Goal: Use online tool/utility: Utilize a website feature to perform a specific function

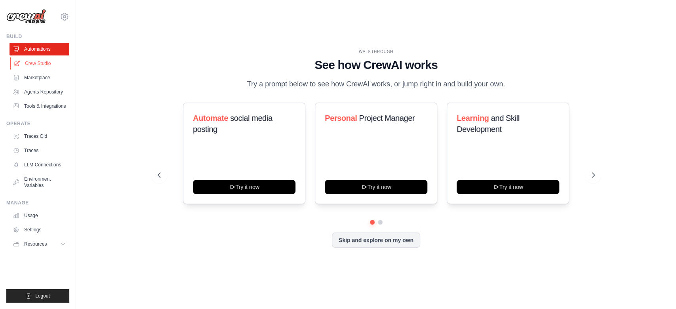
click at [42, 65] on link "Crew Studio" at bounding box center [40, 63] width 60 height 13
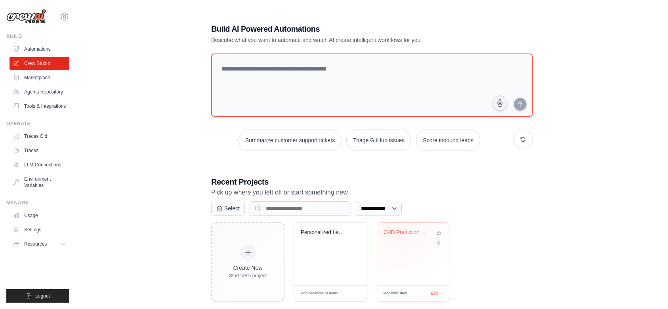
click at [398, 232] on div "CKD Prediction ML Workflow" at bounding box center [407, 232] width 48 height 7
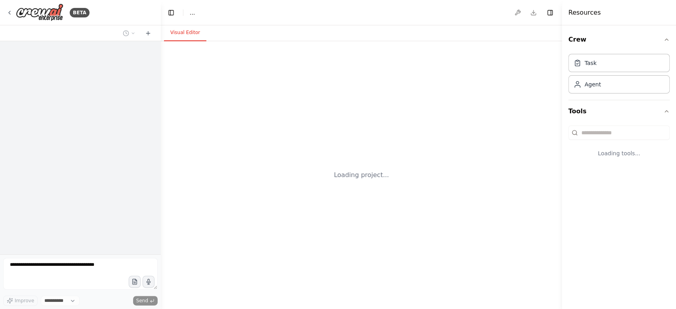
select select "****"
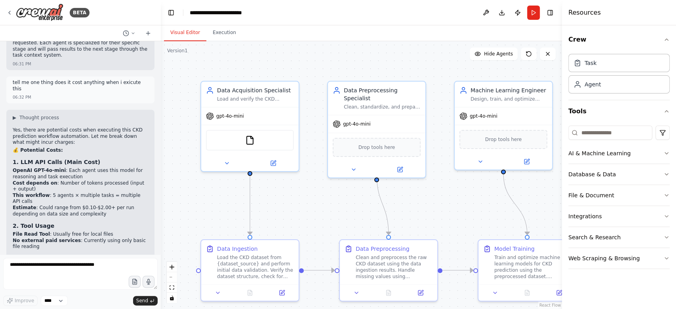
scroll to position [5861, 0]
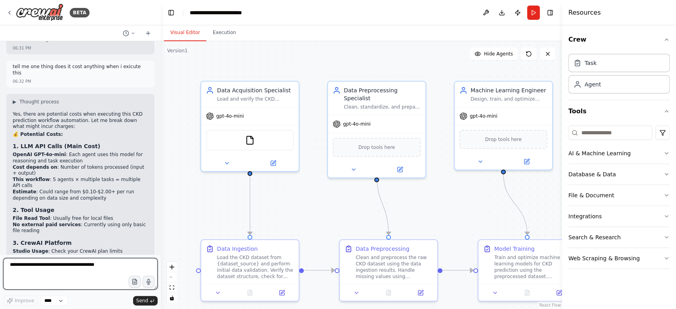
click at [87, 273] on textarea at bounding box center [80, 274] width 154 height 32
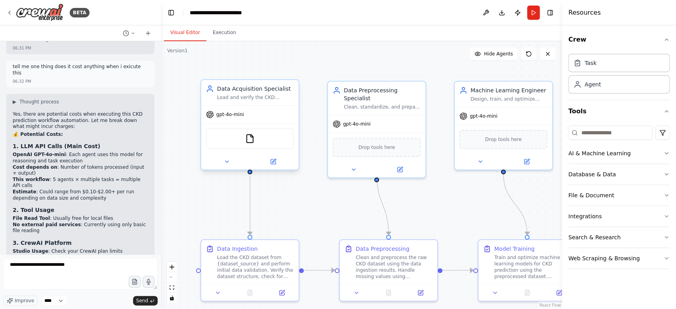
click at [233, 95] on div "Load and verify the CKD dataset from local files or external sources, ensuring …" at bounding box center [255, 97] width 77 height 6
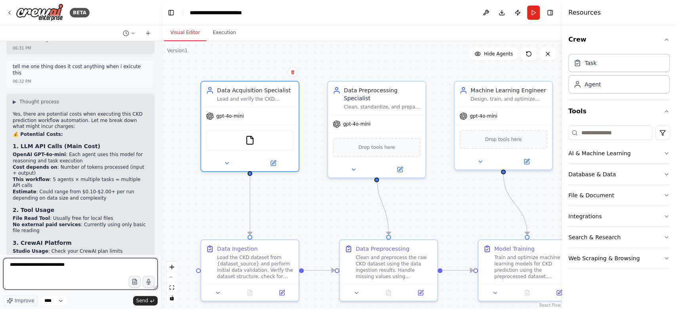
click at [102, 261] on textarea "**********" at bounding box center [80, 274] width 154 height 32
paste textarea "**********"
type textarea "**********"
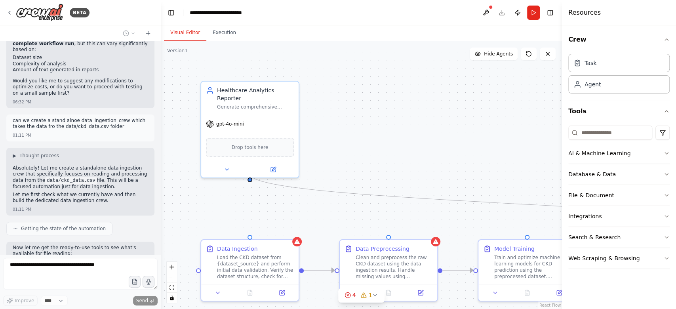
scroll to position [6221, 0]
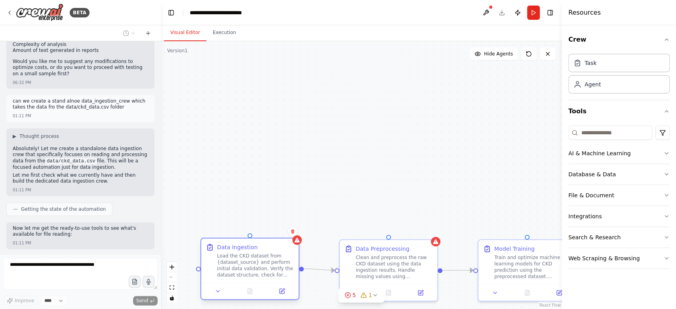
click at [262, 265] on div "Load the CKD dataset from {dataset_source} and perform initial data validation.…" at bounding box center [255, 265] width 77 height 25
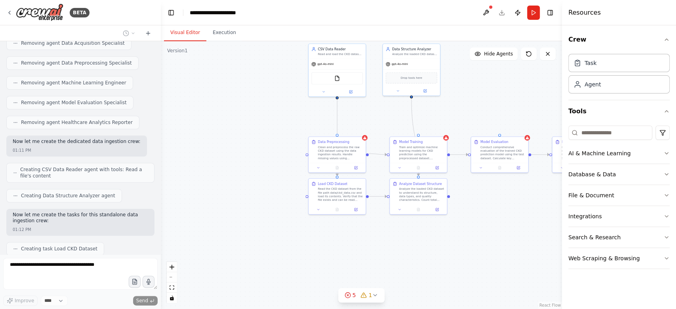
scroll to position [6546, 0]
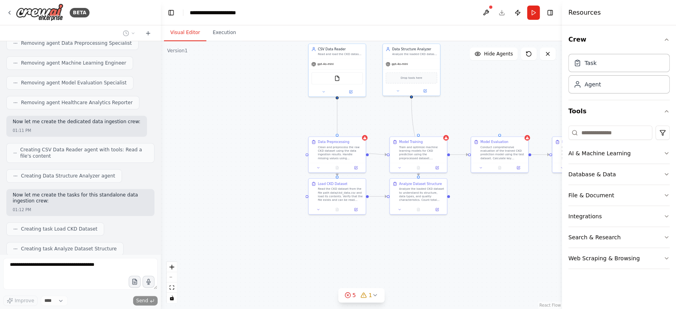
drag, startPoint x: 433, startPoint y: 212, endPoint x: 447, endPoint y: 103, distance: 109.9
click at [447, 103] on div ".deletable-edge-delete-btn { width: 20px; height: 20px; border: 0px solid #ffff…" at bounding box center [361, 175] width 401 height 268
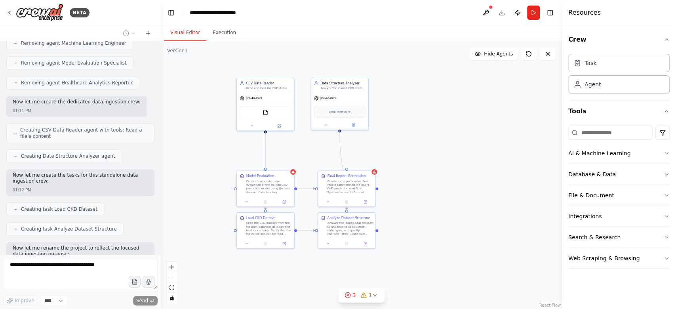
drag, startPoint x: 449, startPoint y: 230, endPoint x: 377, endPoint y: 264, distance: 79.4
click at [377, 264] on div ".deletable-edge-delete-btn { width: 20px; height: 20px; border: 0px solid #ffff…" at bounding box center [361, 175] width 401 height 268
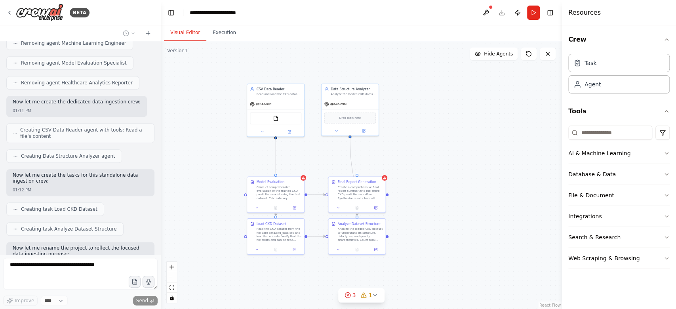
scroll to position [6585, 0]
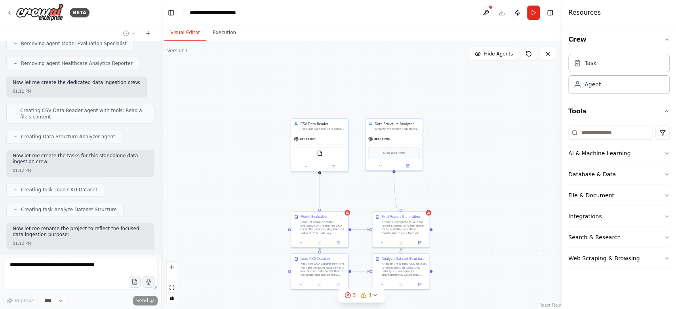
drag, startPoint x: 408, startPoint y: 189, endPoint x: 463, endPoint y: 229, distance: 67.9
click at [463, 229] on div ".deletable-edge-delete-btn { width: 20px; height: 20px; border: 0px solid #ffff…" at bounding box center [361, 175] width 401 height 268
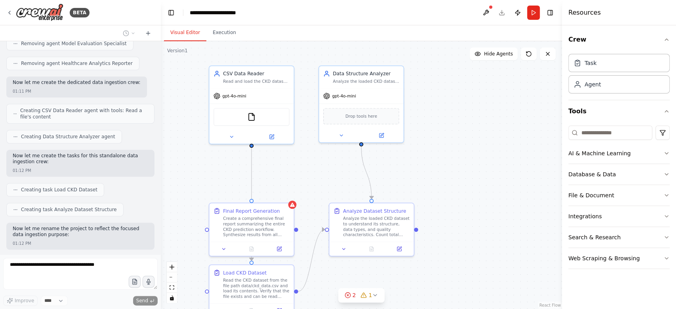
scroll to position [6605, 0]
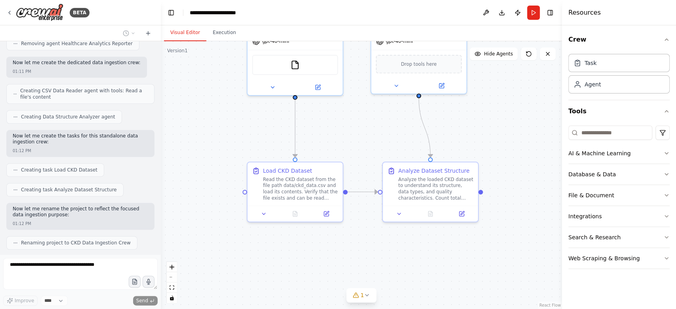
drag, startPoint x: 446, startPoint y: 210, endPoint x: 517, endPoint y: 173, distance: 79.9
click at [517, 173] on div ".deletable-edge-delete-btn { width: 20px; height: 20px; border: 0px solid #ffff…" at bounding box center [361, 175] width 401 height 268
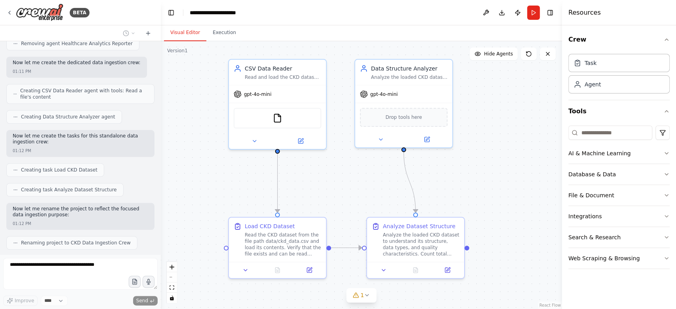
drag, startPoint x: 504, startPoint y: 136, endPoint x: 491, endPoint y: 192, distance: 57.0
click at [491, 192] on div ".deletable-edge-delete-btn { width: 20px; height: 20px; border: 0px solid #ffff…" at bounding box center [361, 175] width 401 height 268
click at [246, 270] on icon at bounding box center [245, 268] width 6 height 6
click at [504, 13] on button "Download" at bounding box center [502, 13] width 13 height 14
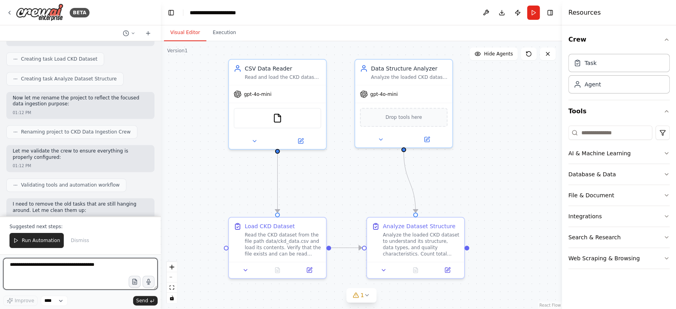
scroll to position [6716, 0]
click at [501, 14] on button "Download" at bounding box center [502, 13] width 13 height 14
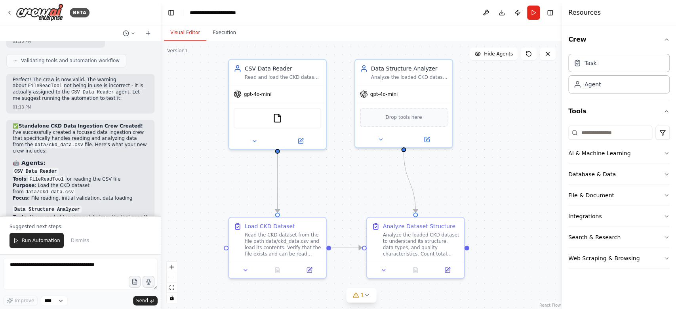
scroll to position [7025, 0]
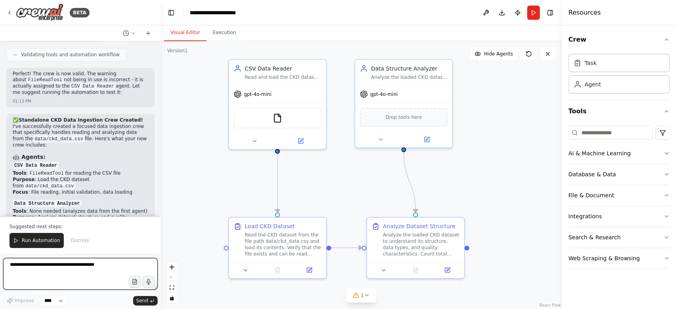
click at [108, 265] on textarea at bounding box center [80, 274] width 154 height 32
paste textarea "**********"
type textarea "**********"
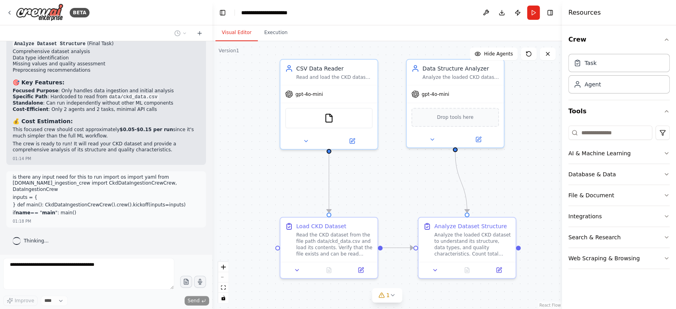
scroll to position [6058, 0]
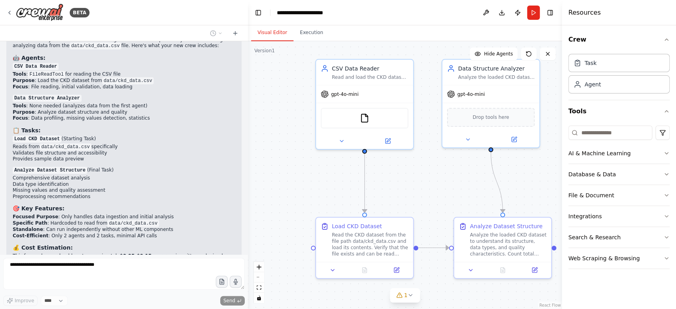
drag, startPoint x: 160, startPoint y: 190, endPoint x: 248, endPoint y: 189, distance: 88.3
click at [248, 189] on div "BETA i wanted to cate a CKD prediction application for kidney desess where firs…" at bounding box center [338, 154] width 676 height 309
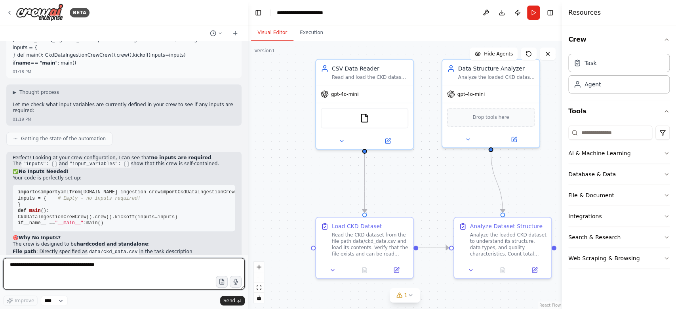
scroll to position [6365, 0]
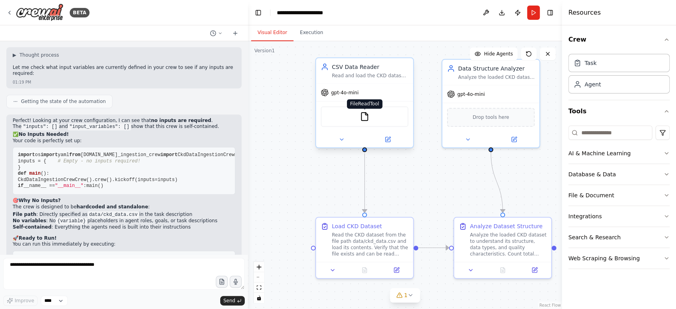
click at [363, 120] on img at bounding box center [365, 117] width 10 height 10
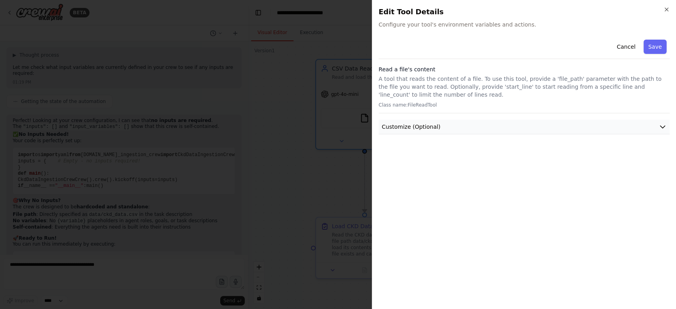
click at [480, 126] on button "Customize (Optional)" at bounding box center [524, 127] width 291 height 15
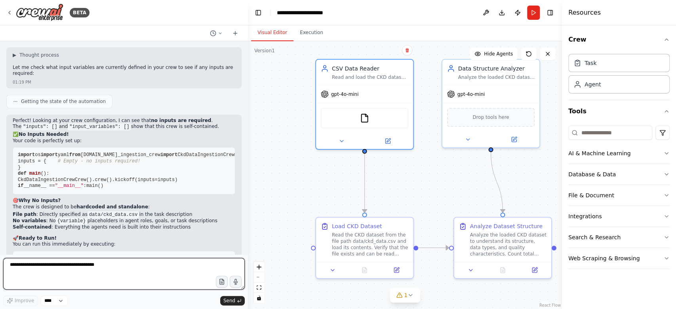
click at [132, 271] on textarea at bounding box center [124, 274] width 242 height 32
type textarea "**********"
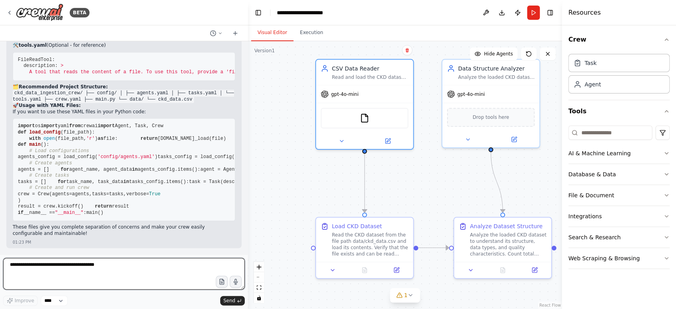
scroll to position [7088, 0]
click at [106, 269] on textarea at bounding box center [124, 274] width 242 height 32
drag, startPoint x: 120, startPoint y: 264, endPoint x: 0, endPoint y: 254, distance: 120.5
click at [0, 254] on div "BETA i wanted to cate a CKD prediction application for kidney desess where firs…" at bounding box center [124, 154] width 248 height 309
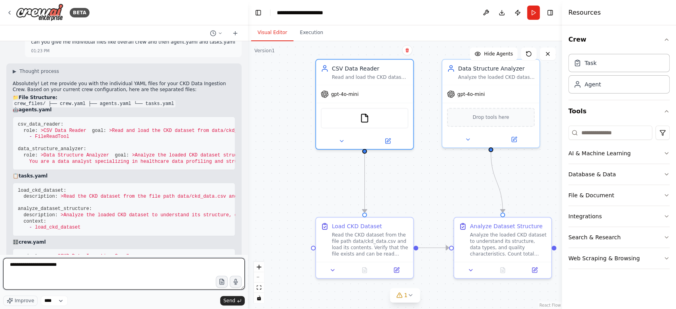
scroll to position [6591, 0]
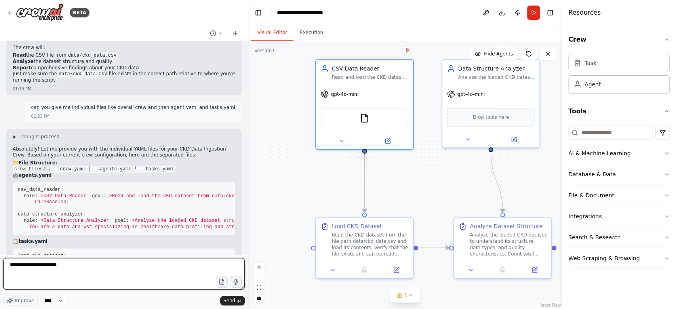
click at [134, 274] on textarea "**********" at bounding box center [124, 274] width 242 height 32
drag, startPoint x: 134, startPoint y: 274, endPoint x: 0, endPoint y: 275, distance: 134.3
click at [0, 275] on div "BETA i wanted to cate a CKD prediction application for kidney desess where firs…" at bounding box center [124, 154] width 248 height 309
type textarea "**********"
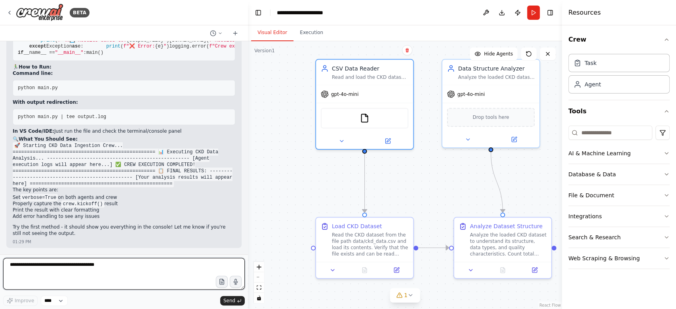
scroll to position [8048, 0]
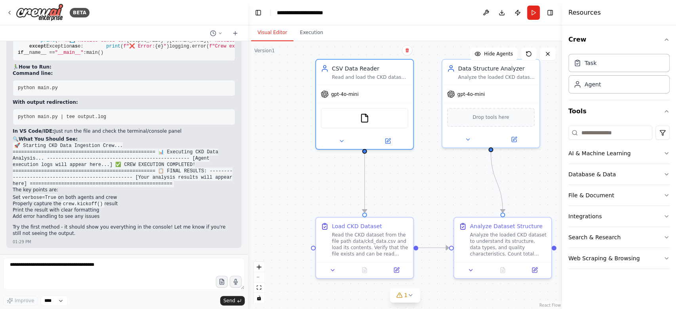
drag, startPoint x: 17, startPoint y: 95, endPoint x: 95, endPoint y: 123, distance: 82.6
copy code "lore ipsumd sitame Conse, Adip, Elit sedd eiusmo_tempo incidi UtlaBoreEtdo mag …"
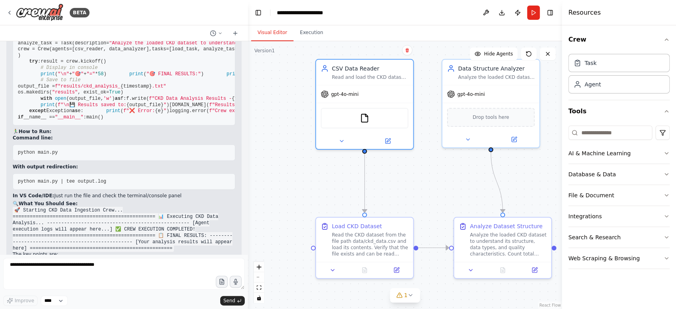
scroll to position [7671, 0]
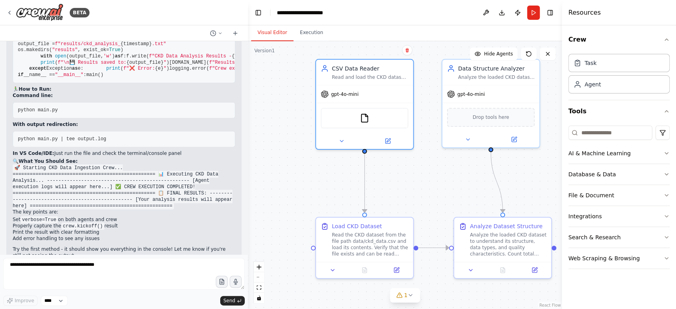
drag, startPoint x: 17, startPoint y: 103, endPoint x: 64, endPoint y: 150, distance: 66.4
copy code "import os import yaml from crewai import Agent, Task, Crew from crewai_tools im…"
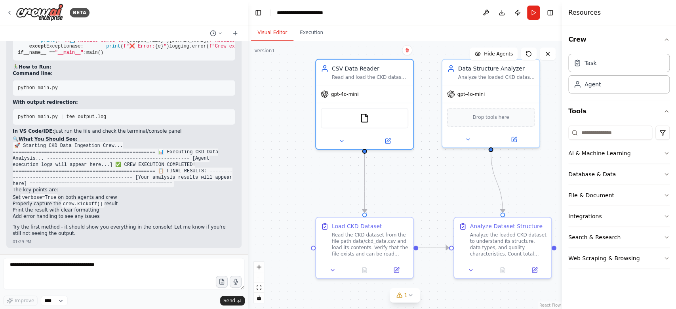
drag, startPoint x: 18, startPoint y: 65, endPoint x: 58, endPoint y: 217, distance: 156.8
copy code "lor ipsu (): dolor ( "🚀 Sitametc ADI Elit Seddoeius Temp..." ) incid ( "=" * 49…"
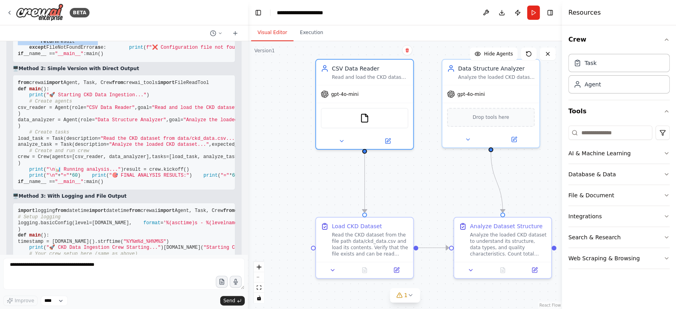
scroll to position [7340, 0]
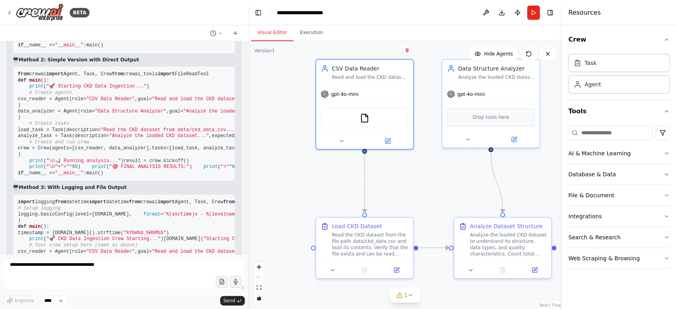
scroll to position [7390, 0]
drag, startPoint x: 111, startPoint y: 147, endPoint x: 11, endPoint y: 136, distance: 101.3
click at [11, 136] on div "▶ Thought process Great question! When running CrewAI crews, you need to proper…" at bounding box center [123, 168] width 235 height 765
copy code "def load_config ( file_path ): with open (file_path, 'r' ) as file: return [DOM…"
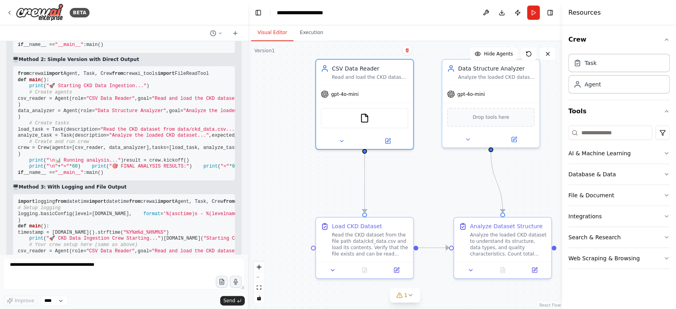
drag, startPoint x: 127, startPoint y: 121, endPoint x: 13, endPoint y: 106, distance: 115.0
copy code "import os import yaml from crewai import Agent, Task, Crew from crewai_tools im…"
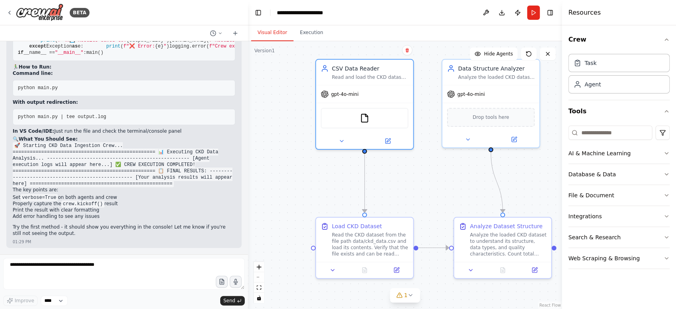
scroll to position [8945, 0]
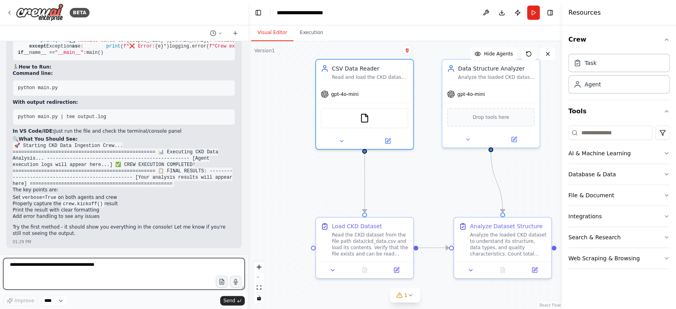
click at [118, 264] on textarea at bounding box center [124, 274] width 242 height 32
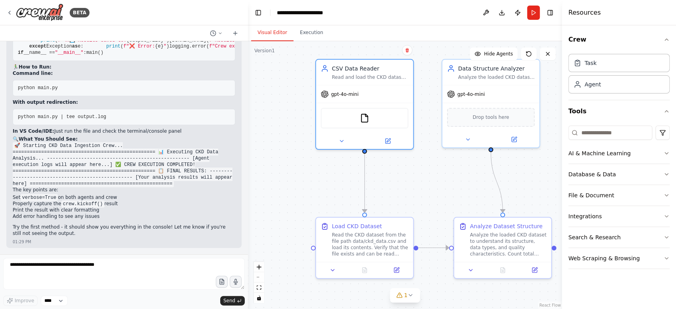
drag, startPoint x: 42, startPoint y: 173, endPoint x: 156, endPoint y: 177, distance: 113.8
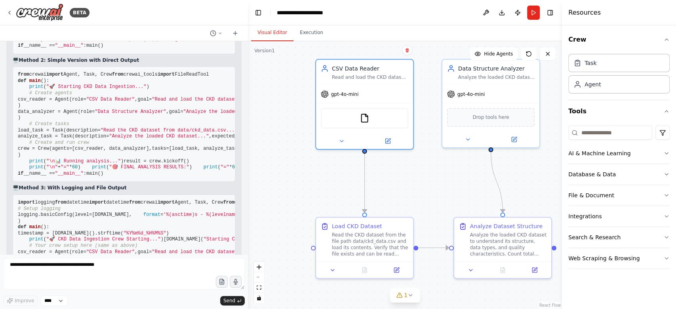
scroll to position [7389, 0]
drag, startPoint x: 136, startPoint y: 87, endPoint x: 22, endPoint y: 91, distance: 113.7
click at [22, 91] on div "Great question! When running CrewAI crews, you need to properly capture and dis…" at bounding box center [124, 173] width 223 height 738
copy strong "Method 1: Enhanced main.py with Result Display"
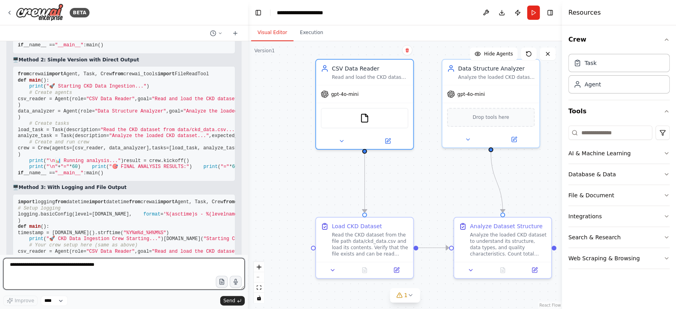
click at [95, 269] on textarea at bounding box center [124, 274] width 242 height 32
type textarea "**********"
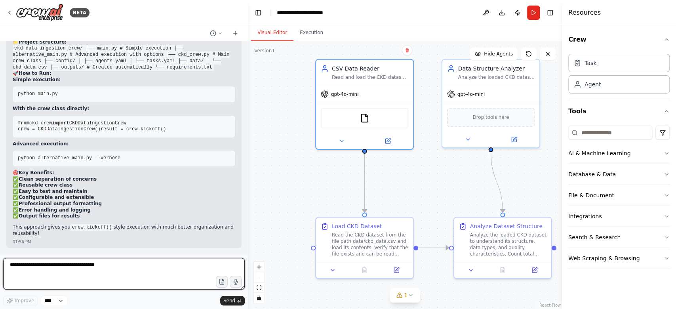
scroll to position [10271, 0]
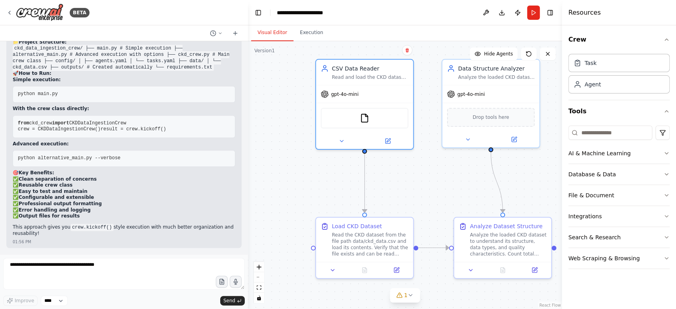
drag, startPoint x: 17, startPoint y: 58, endPoint x: 225, endPoint y: 162, distance: 232.1
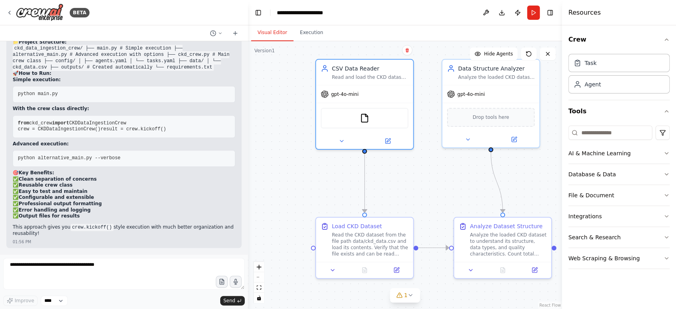
copy code "loremi do sitame cons adip elitse doeius Tempo, Inci, Utla etdo magnaa_enima mi…"
drag, startPoint x: 18, startPoint y: 93, endPoint x: 48, endPoint y: 164, distance: 76.5
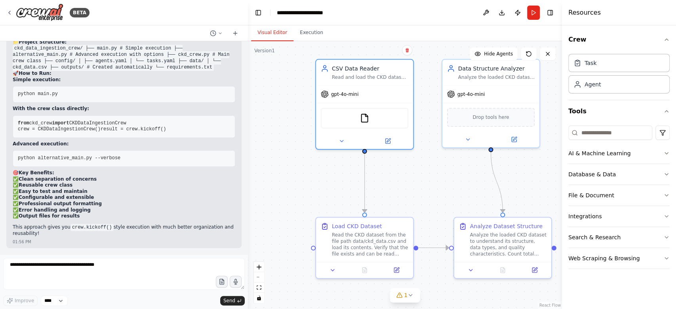
copy code "#!/usr/bin/env python3 from ckd_crew import CKDDataIngestionCrew def main (): "…"
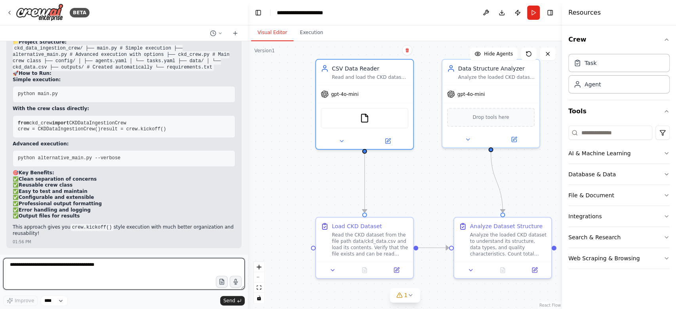
click at [139, 273] on textarea at bounding box center [124, 274] width 242 height 32
click at [135, 265] on textarea "***" at bounding box center [124, 274] width 242 height 32
click at [135, 265] on textarea "*******" at bounding box center [124, 274] width 242 height 32
type textarea "**********"
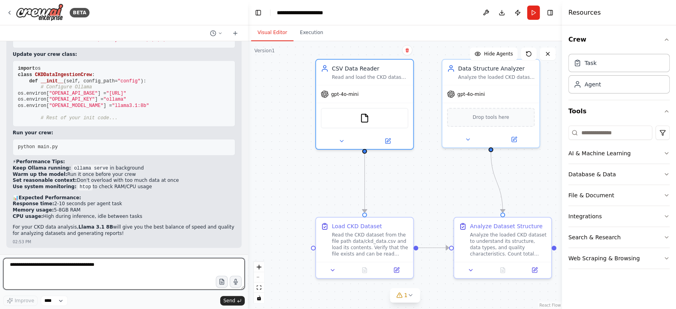
scroll to position [11604, 0]
click at [147, 271] on textarea at bounding box center [124, 274] width 242 height 32
click at [82, 273] on textarea at bounding box center [124, 274] width 242 height 32
paste textarea "**********"
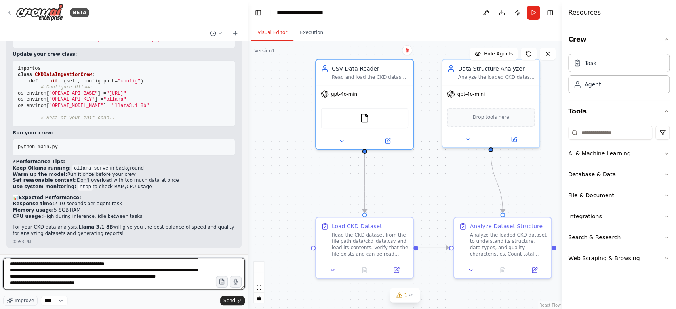
scroll to position [13, 0]
click at [118, 272] on textarea "**********" at bounding box center [124, 274] width 242 height 32
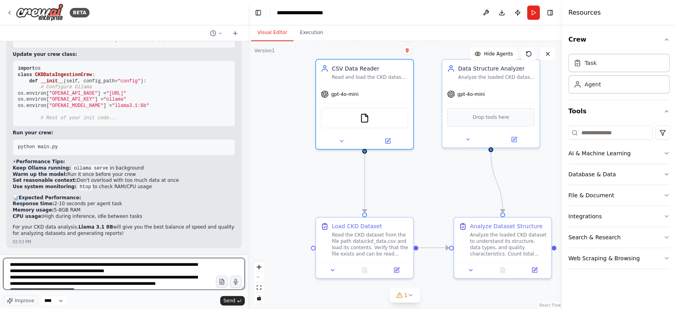
drag, startPoint x: 89, startPoint y: 282, endPoint x: 10, endPoint y: 277, distance: 79.0
click at [10, 277] on textarea "**********" at bounding box center [124, 274] width 242 height 32
type textarea "**********"
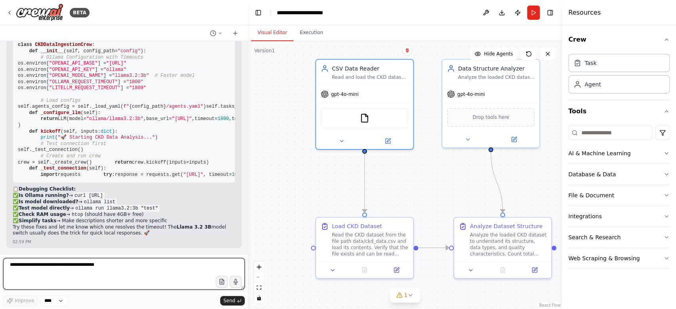
scroll to position [11069, 0]
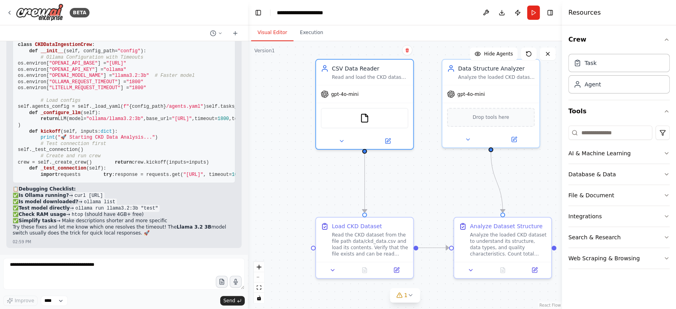
drag, startPoint x: 88, startPoint y: 120, endPoint x: 18, endPoint y: 118, distance: 70.1
copy span "ollama pull llama3.1:8b"
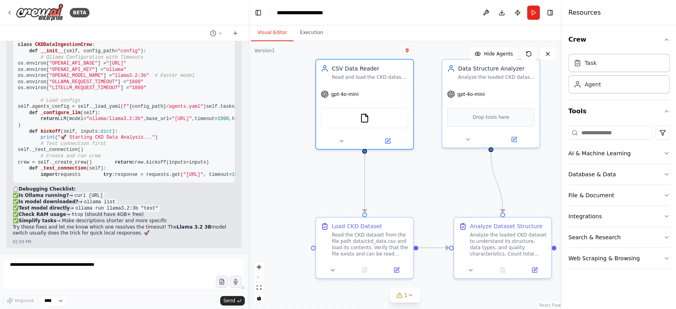
scroll to position [12095, 0]
drag, startPoint x: 55, startPoint y: 182, endPoint x: 9, endPoint y: 182, distance: 46.0
drag, startPoint x: 184, startPoint y: 200, endPoint x: 15, endPoint y: 200, distance: 168.3
